Goal: Transaction & Acquisition: Purchase product/service

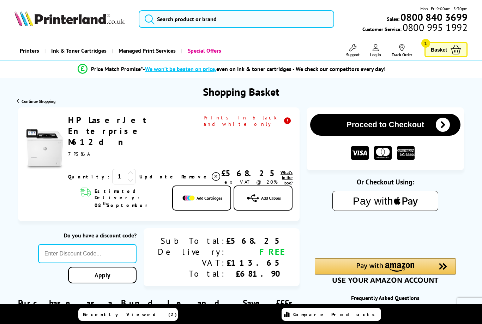
click at [375, 52] on span "Log In" at bounding box center [375, 54] width 11 height 5
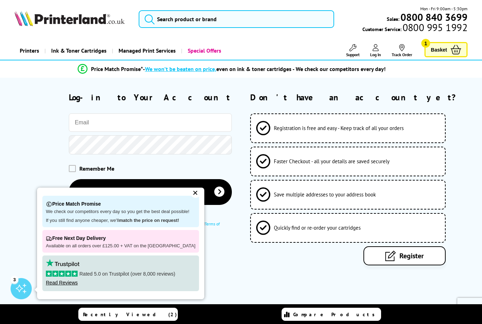
click at [178, 118] on input "email" at bounding box center [150, 122] width 163 height 18
type input "davidm@theapgroup.co.uk"
click at [191, 198] on div "✕" at bounding box center [196, 193] width 10 height 10
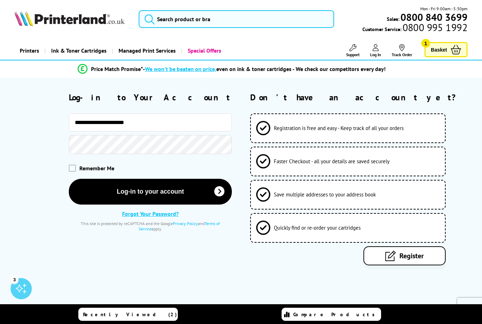
click at [162, 192] on button "Log-in to your account" at bounding box center [150, 192] width 163 height 26
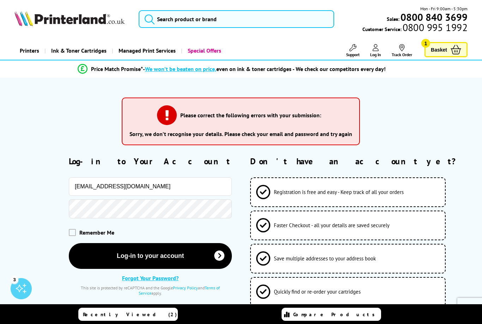
click at [139, 257] on button "Log-in to your account" at bounding box center [150, 256] width 163 height 26
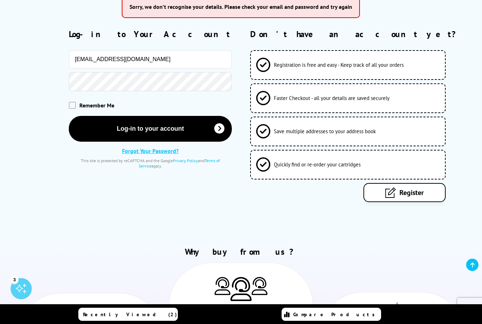
scroll to position [130, 0]
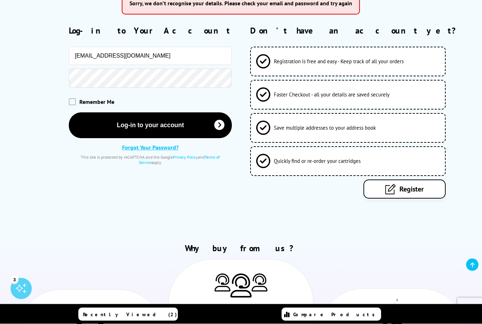
click at [417, 192] on span "Register" at bounding box center [412, 189] width 24 height 9
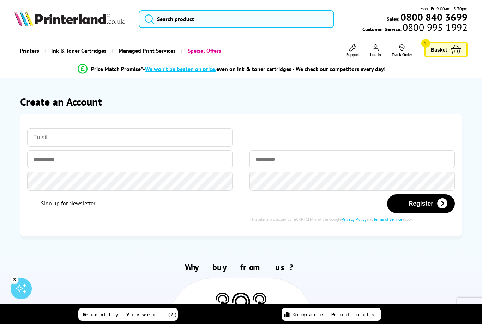
click at [99, 137] on input "email" at bounding box center [129, 137] width 205 height 18
type input "davidm@theapgroup.co.uk"
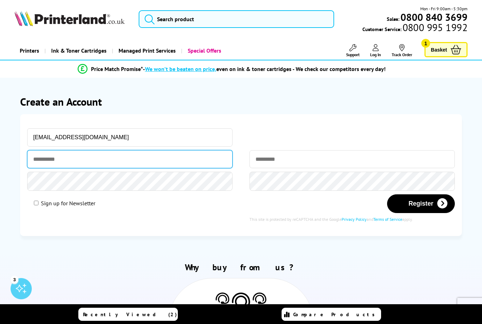
click at [72, 160] on input "text" at bounding box center [129, 159] width 205 height 18
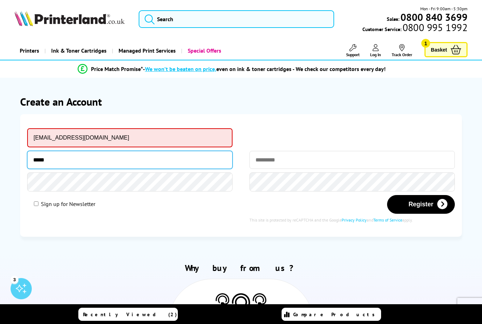
type input "*****"
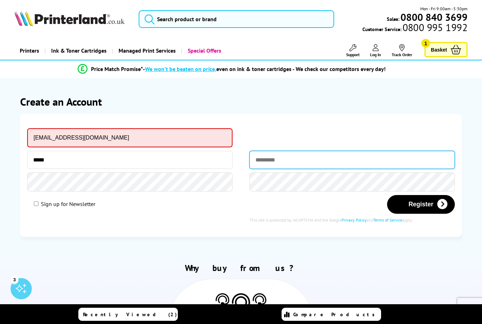
click at [298, 167] on input "text" at bounding box center [352, 160] width 205 height 18
type input "*******"
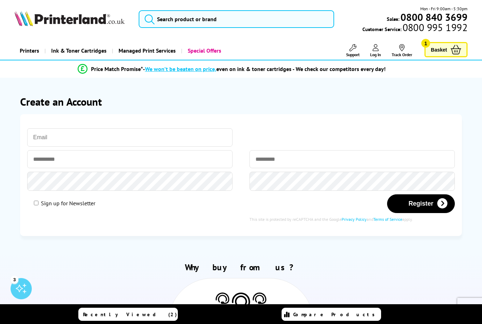
click at [448, 51] on link "Basket 1" at bounding box center [446, 49] width 43 height 15
